Goal: Task Accomplishment & Management: Manage account settings

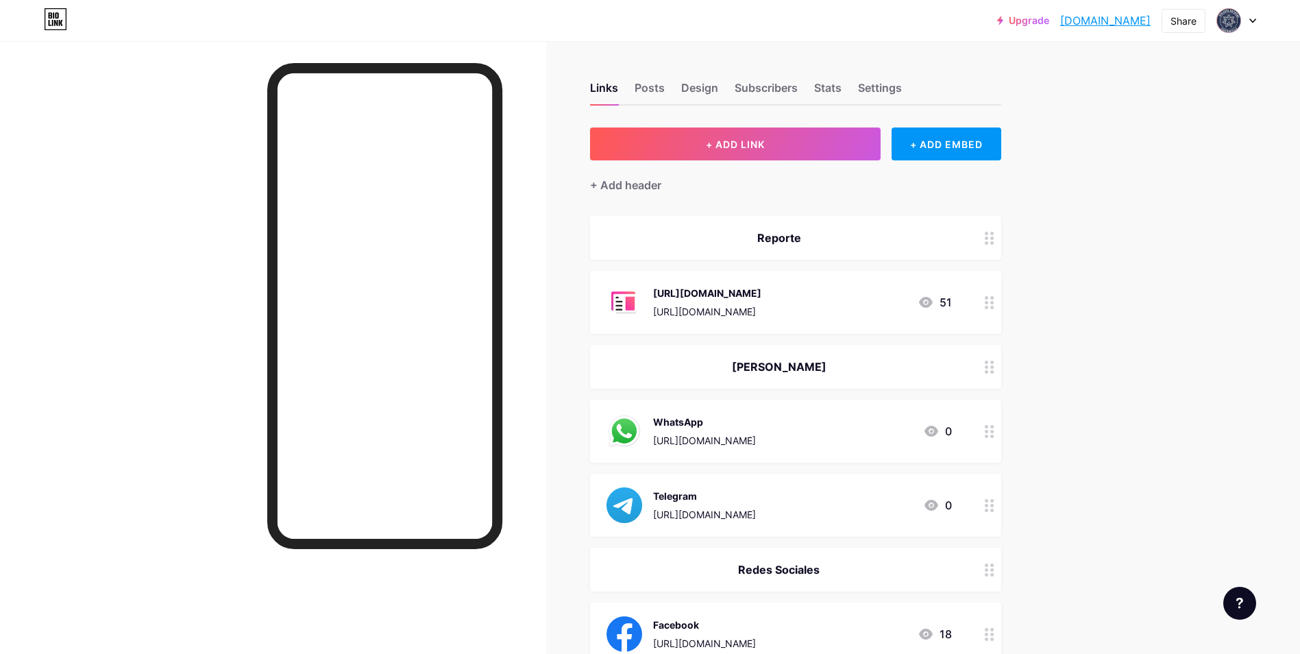
click at [627, 187] on div "+ Add header" at bounding box center [625, 185] width 71 height 16
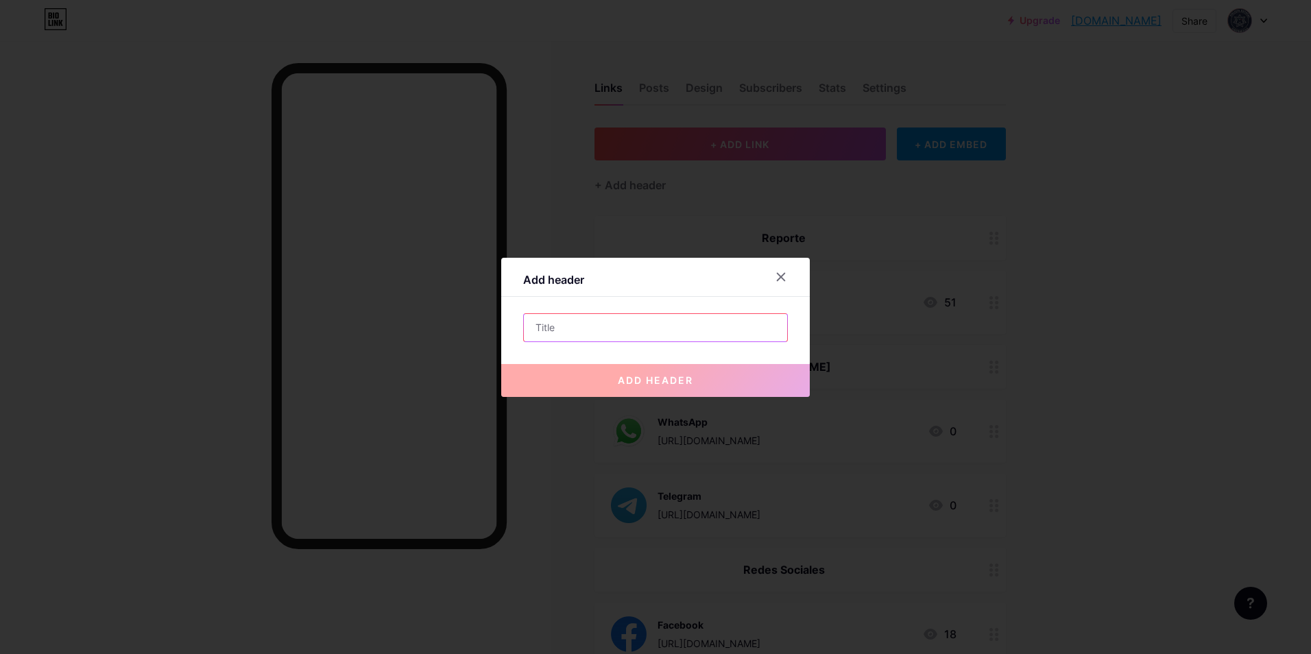
click at [611, 323] on input "text" at bounding box center [655, 327] width 263 height 27
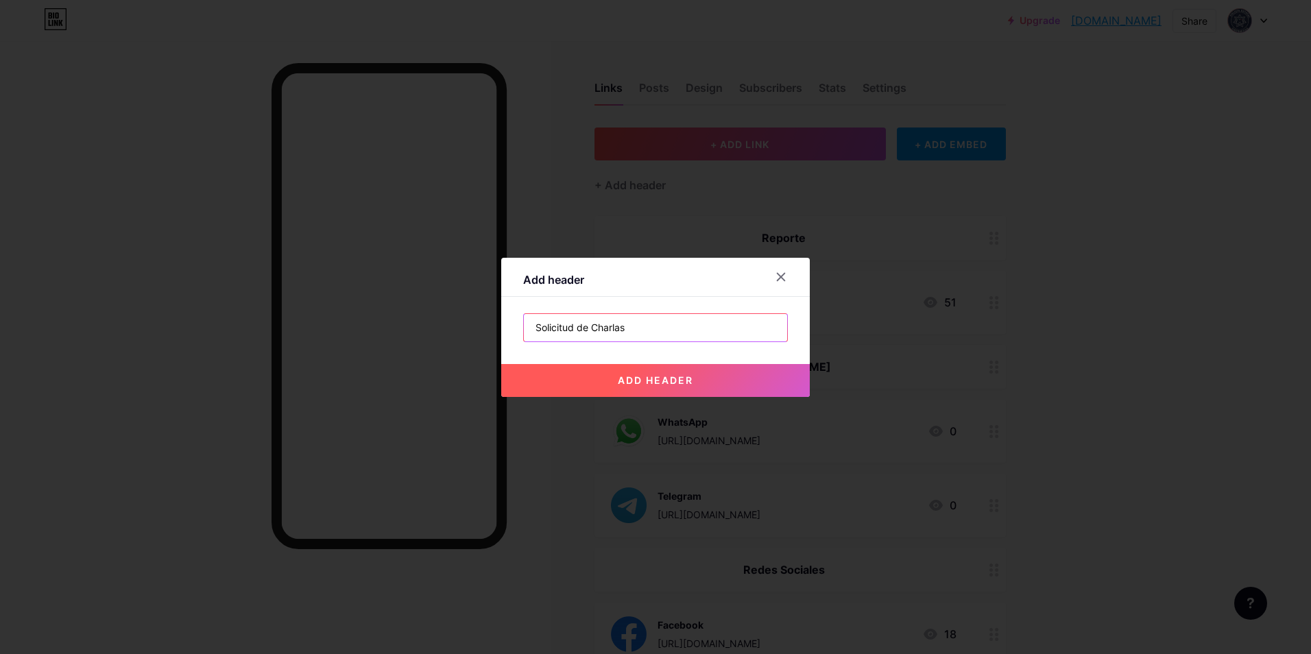
type input "Solicitud de Charlas"
click at [657, 381] on span "add header" at bounding box center [655, 380] width 75 height 12
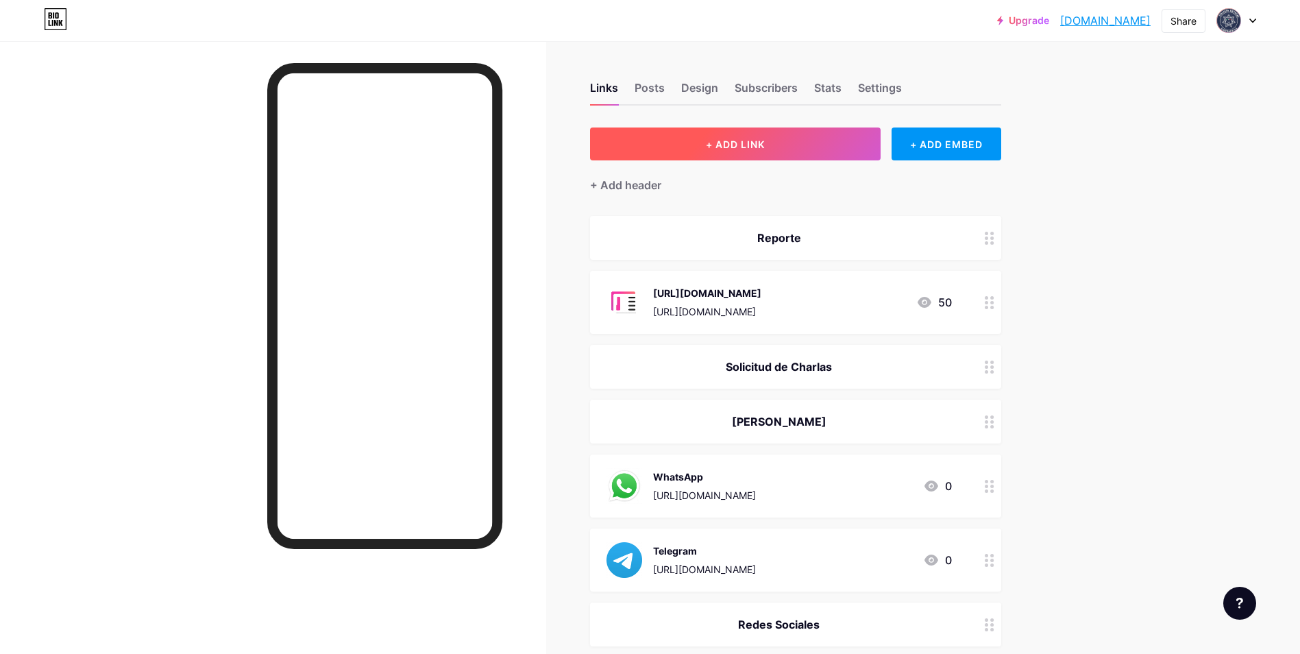
click at [782, 137] on button "+ ADD LINK" at bounding box center [735, 143] width 291 height 33
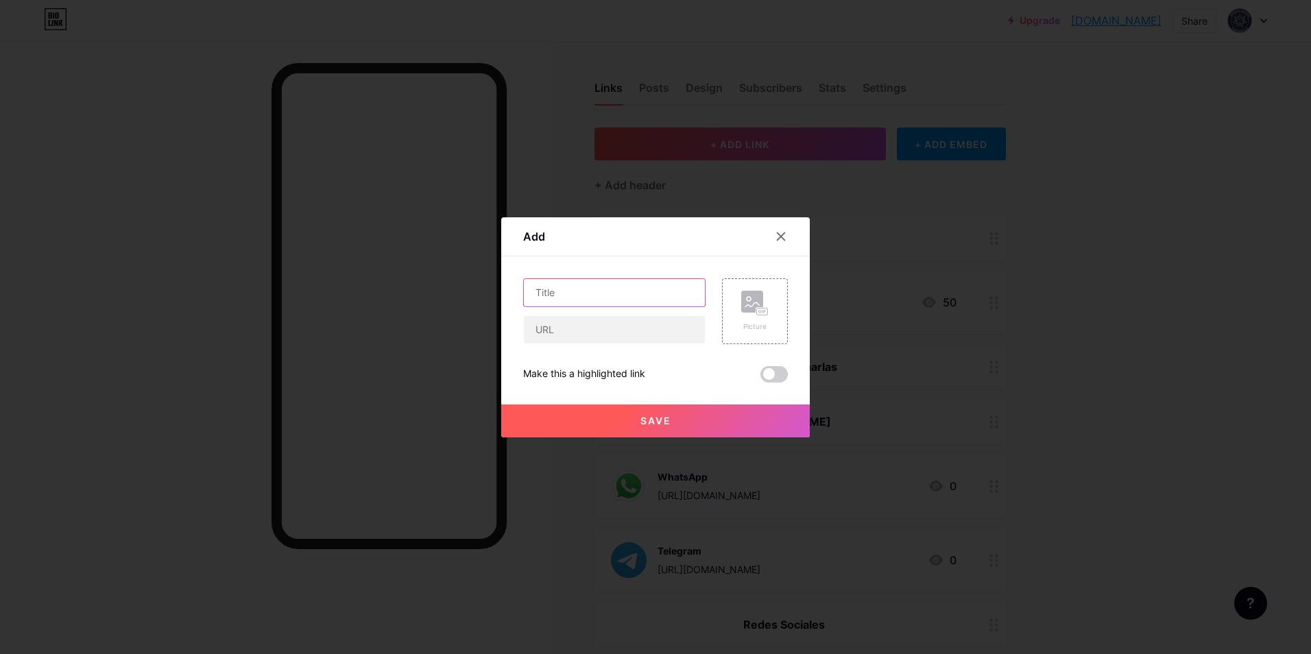
click at [635, 289] on input "text" at bounding box center [614, 292] width 181 height 27
click at [512, 70] on div at bounding box center [655, 327] width 1311 height 654
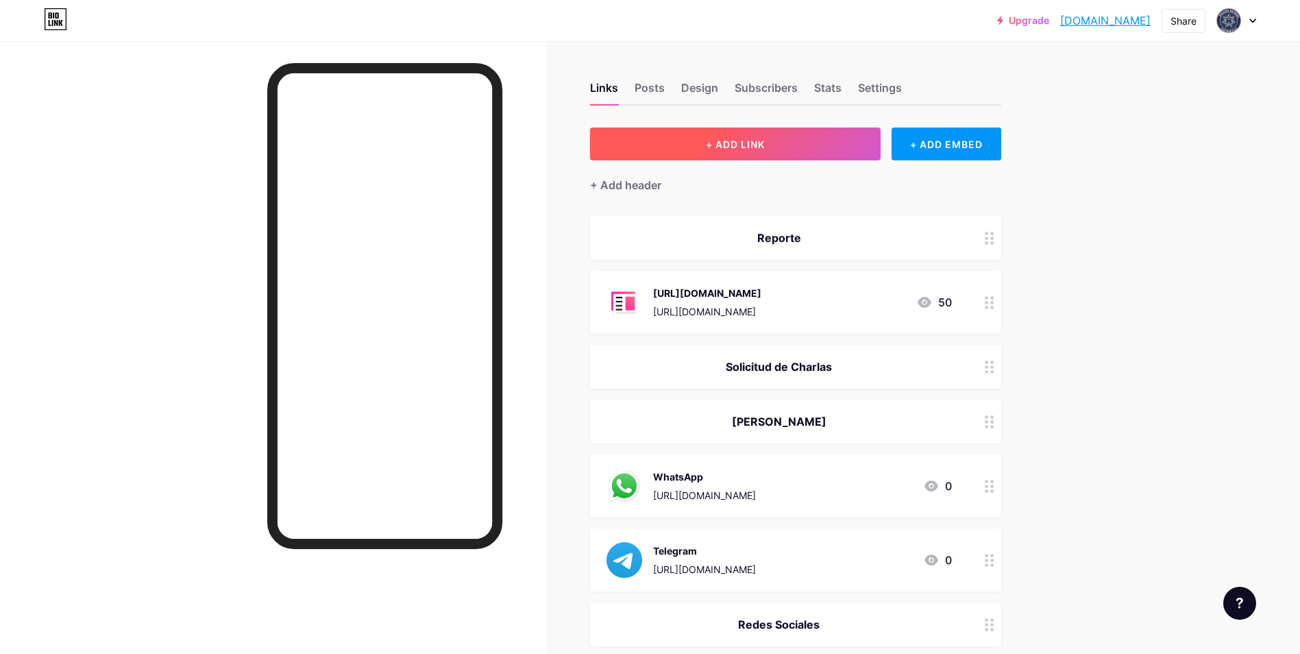
click at [751, 130] on button "+ ADD LINK" at bounding box center [735, 143] width 291 height 33
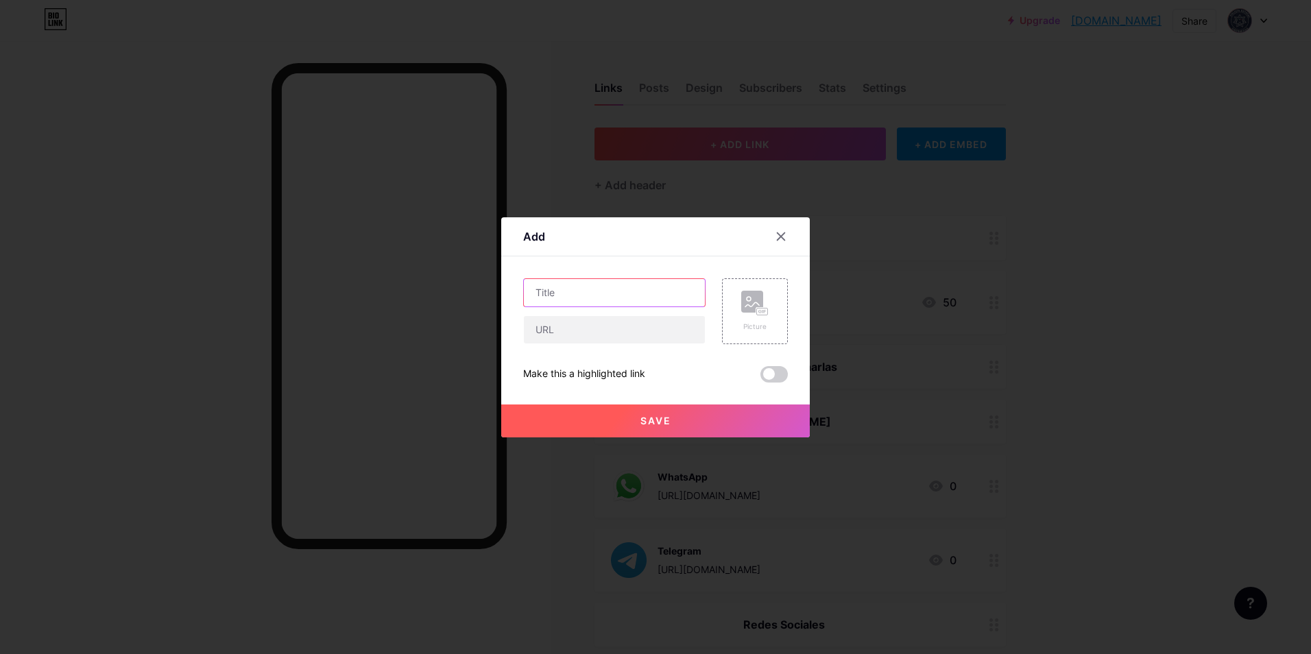
click at [555, 295] on input "text" at bounding box center [614, 292] width 181 height 27
paste input "[URL][DOMAIN_NAME][DOMAIN_NAME]"
type input "[URL][DOMAIN_NAME][DOMAIN_NAME]"
click at [648, 327] on input "text" at bounding box center [614, 329] width 181 height 27
paste input "[URL][DOMAIN_NAME][DOMAIN_NAME]"
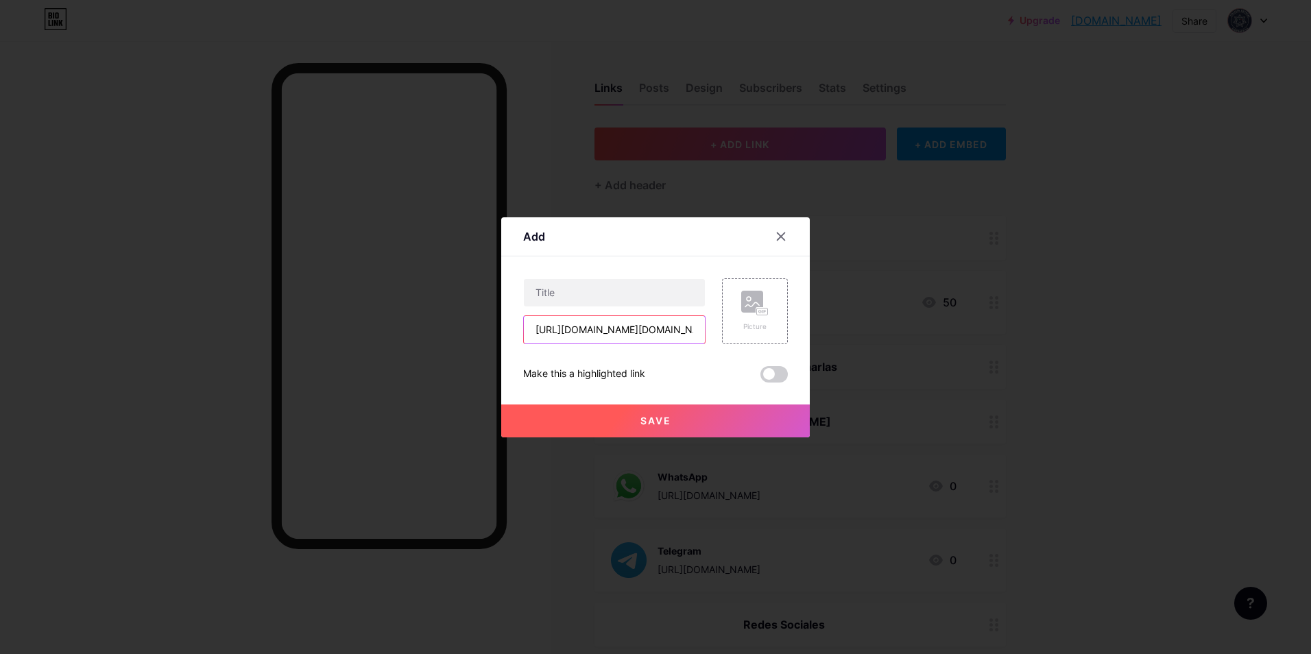
scroll to position [0, 2605]
type input "[URL][DOMAIN_NAME][DOMAIN_NAME]"
click at [642, 297] on input "text" at bounding box center [614, 292] width 181 height 27
type input "Formulario de Solicitud"
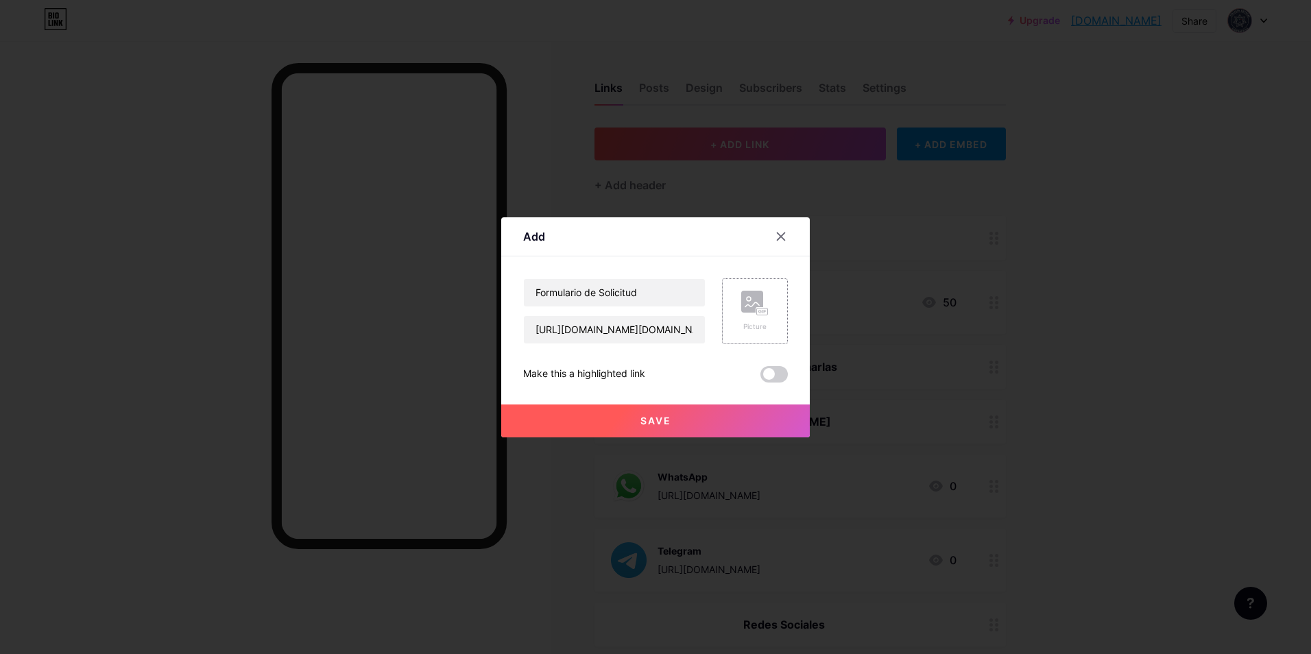
click at [757, 297] on rect at bounding box center [752, 302] width 22 height 22
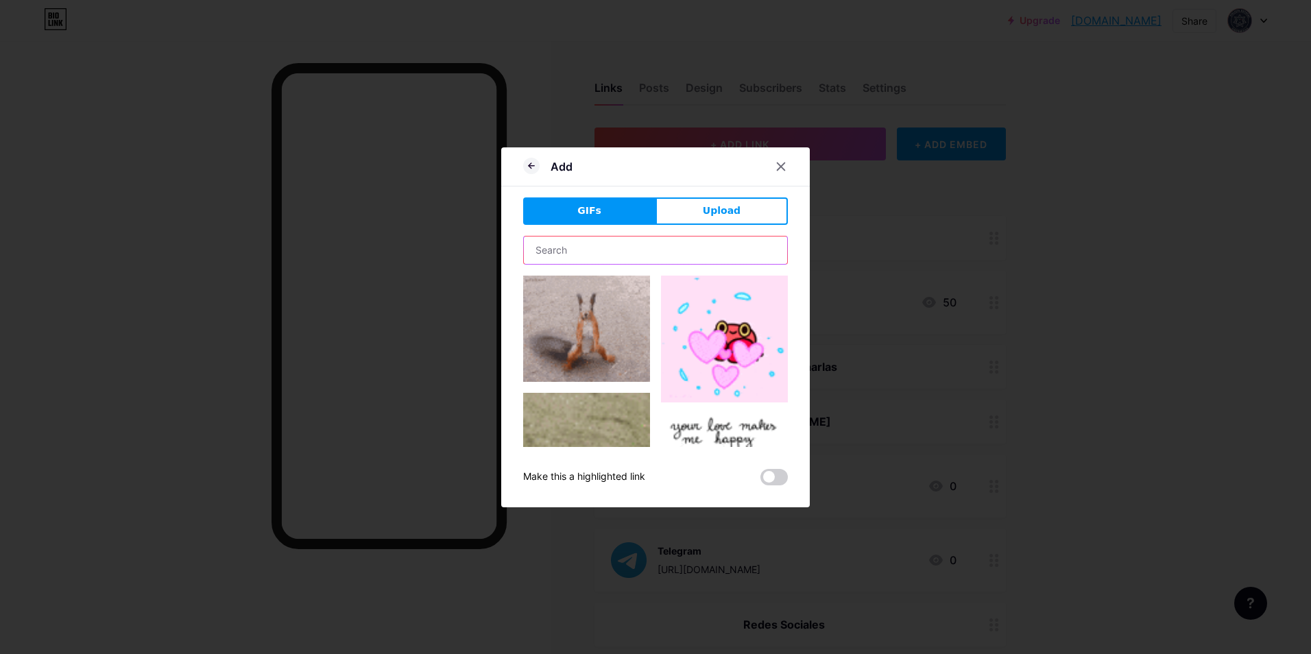
click at [653, 251] on input "text" at bounding box center [655, 249] width 263 height 27
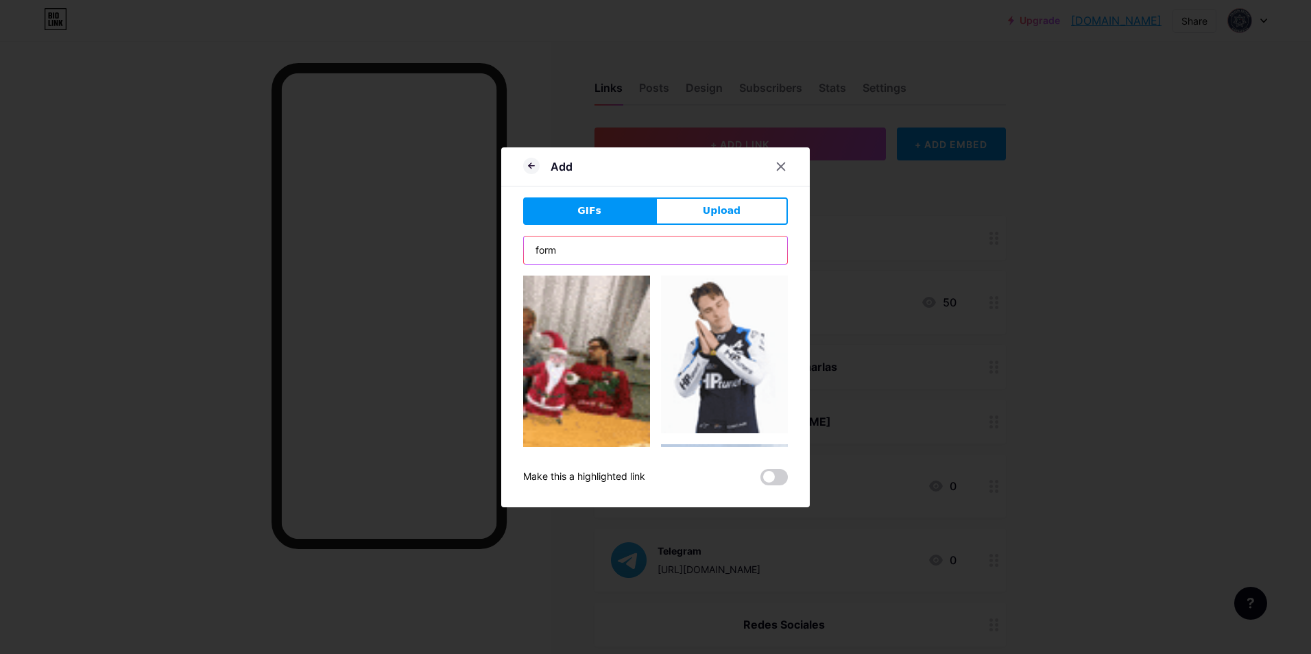
type input "form"
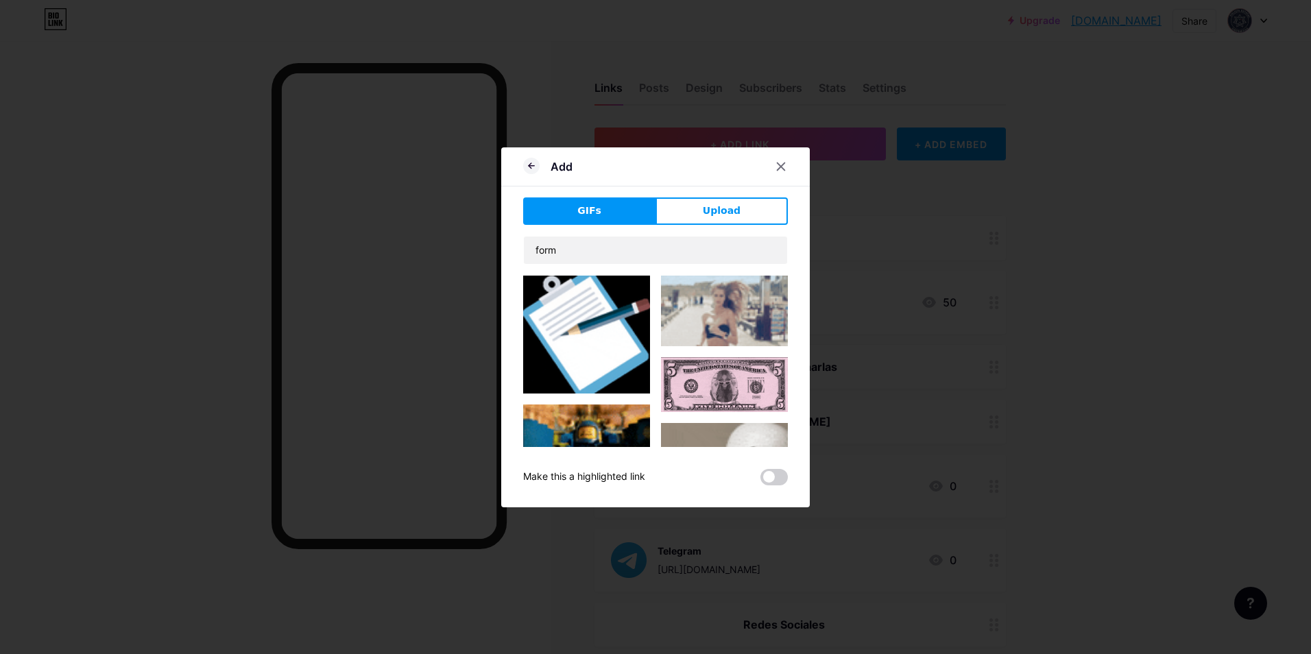
click at [600, 310] on img at bounding box center [586, 335] width 127 height 118
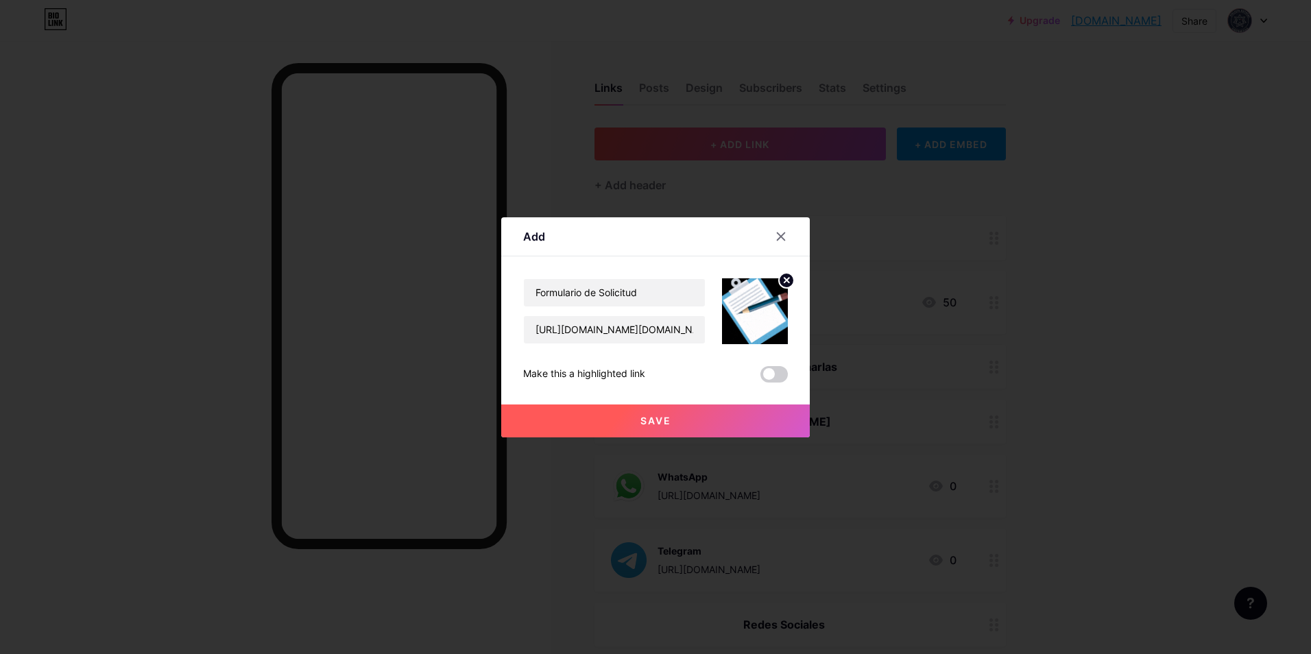
click at [673, 414] on button "Save" at bounding box center [655, 420] width 308 height 33
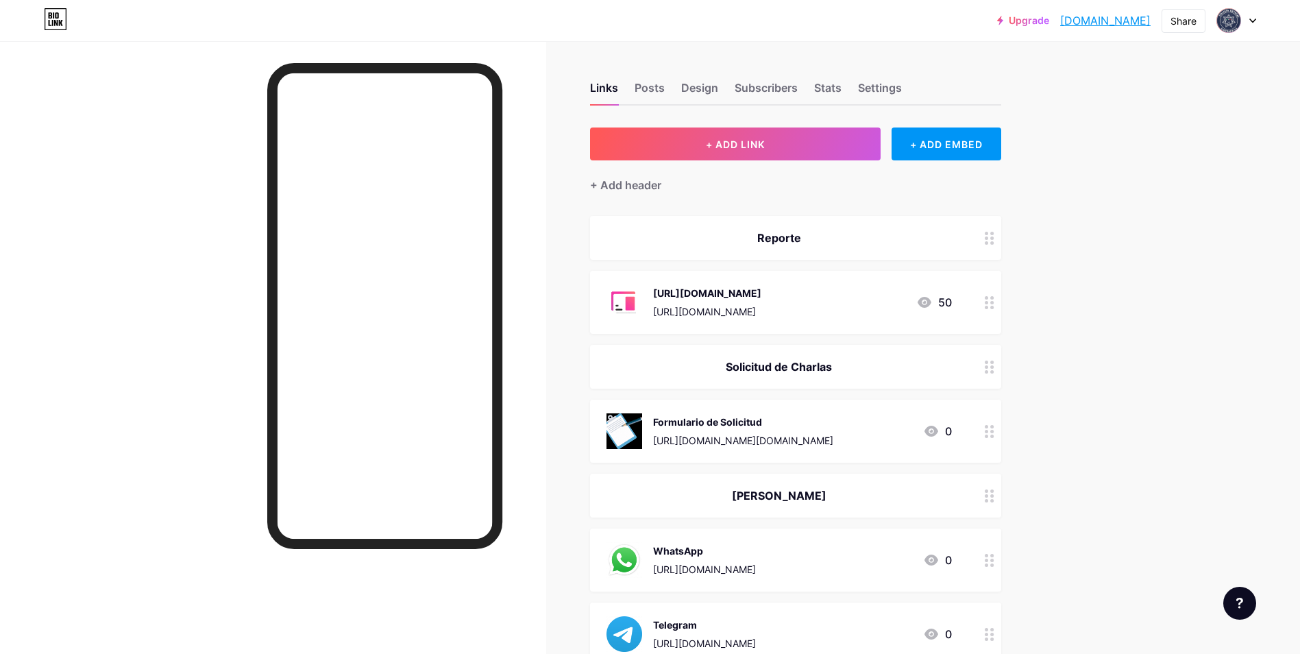
click at [1074, 21] on link "[DOMAIN_NAME]" at bounding box center [1105, 20] width 90 height 16
